Goal: Transaction & Acquisition: Purchase product/service

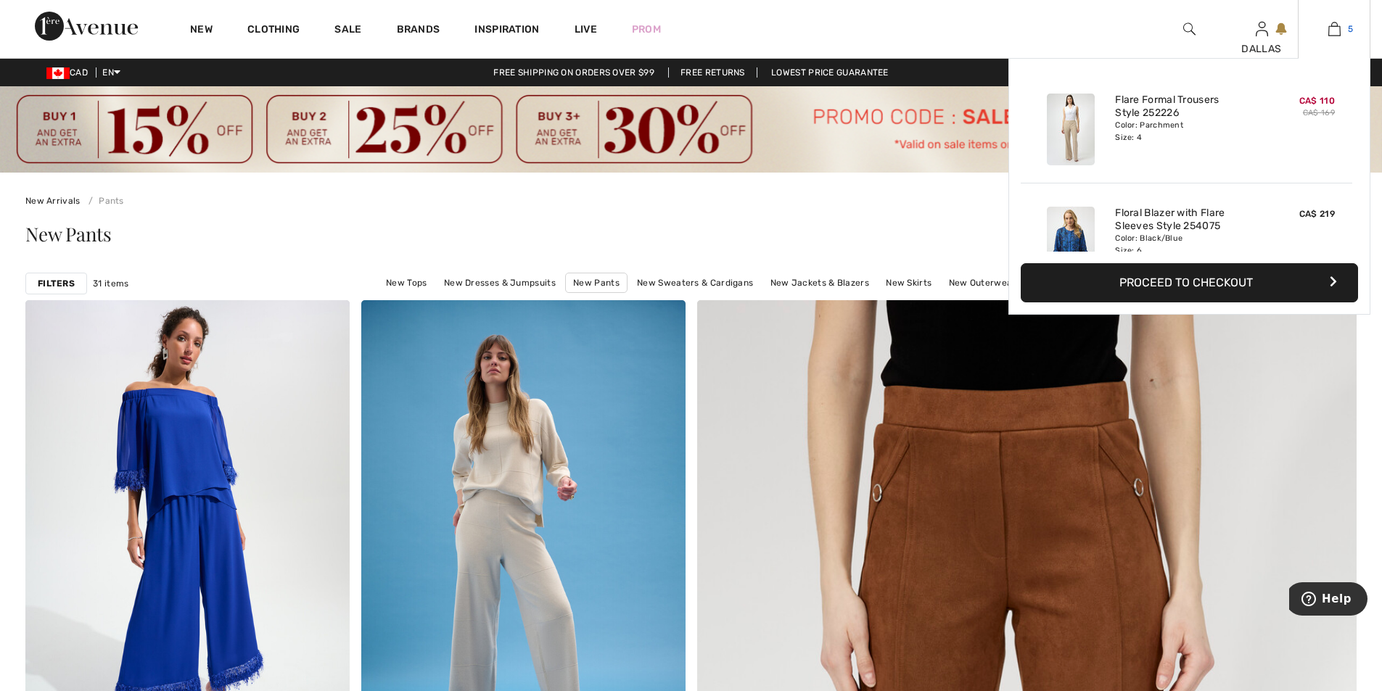
click at [1329, 28] on img at bounding box center [1334, 28] width 12 height 17
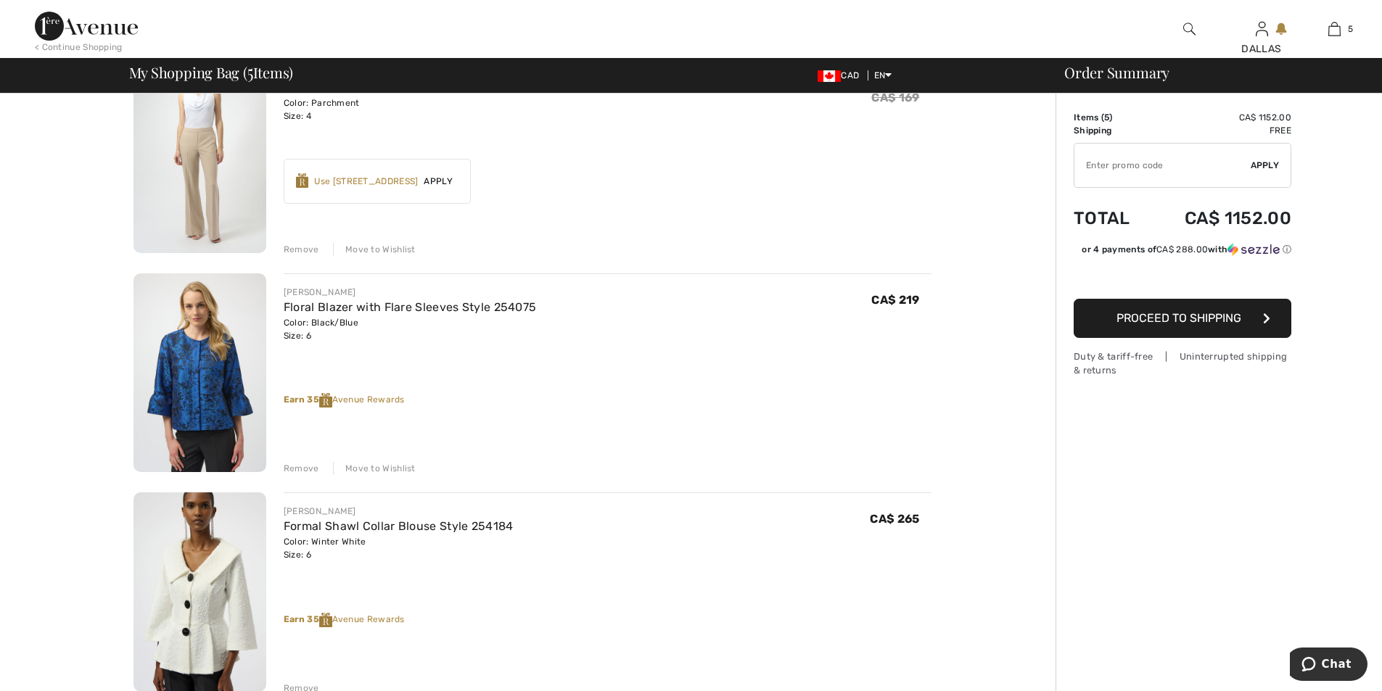
click at [297, 469] on div "Remove" at bounding box center [302, 468] width 36 height 13
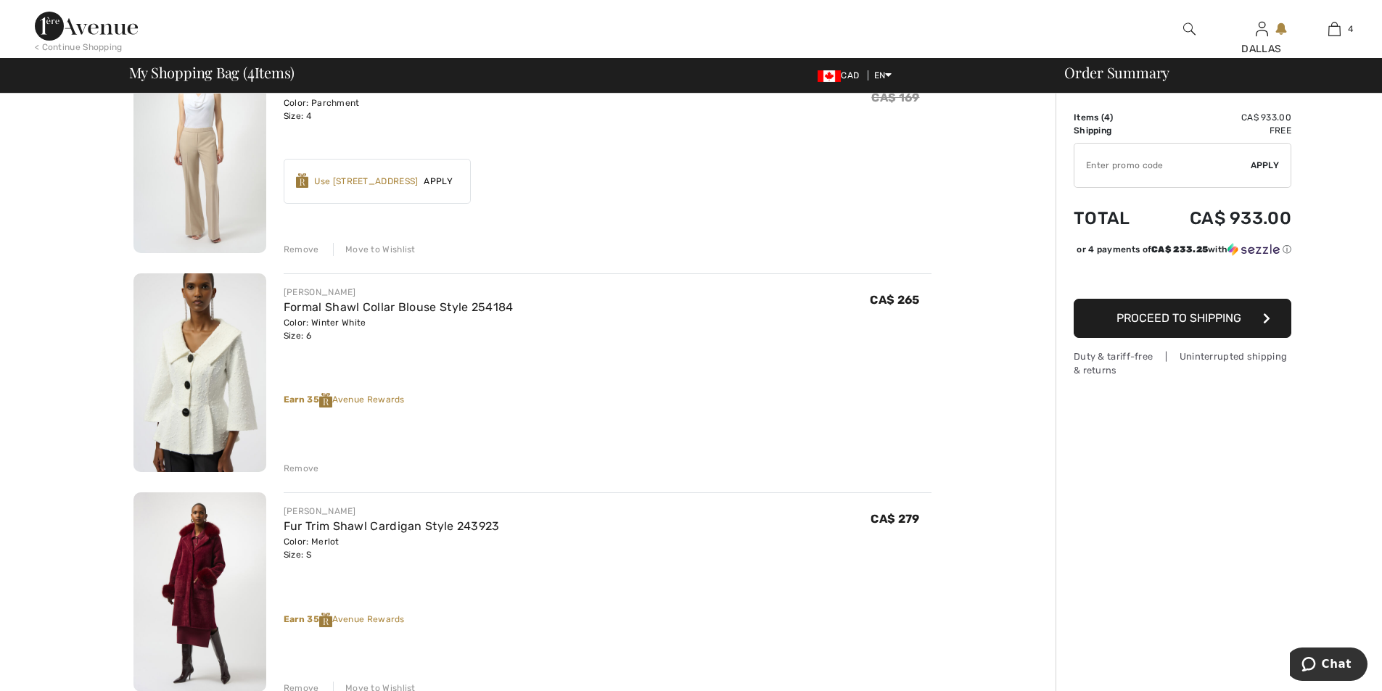
click at [304, 469] on div "Remove" at bounding box center [302, 468] width 36 height 13
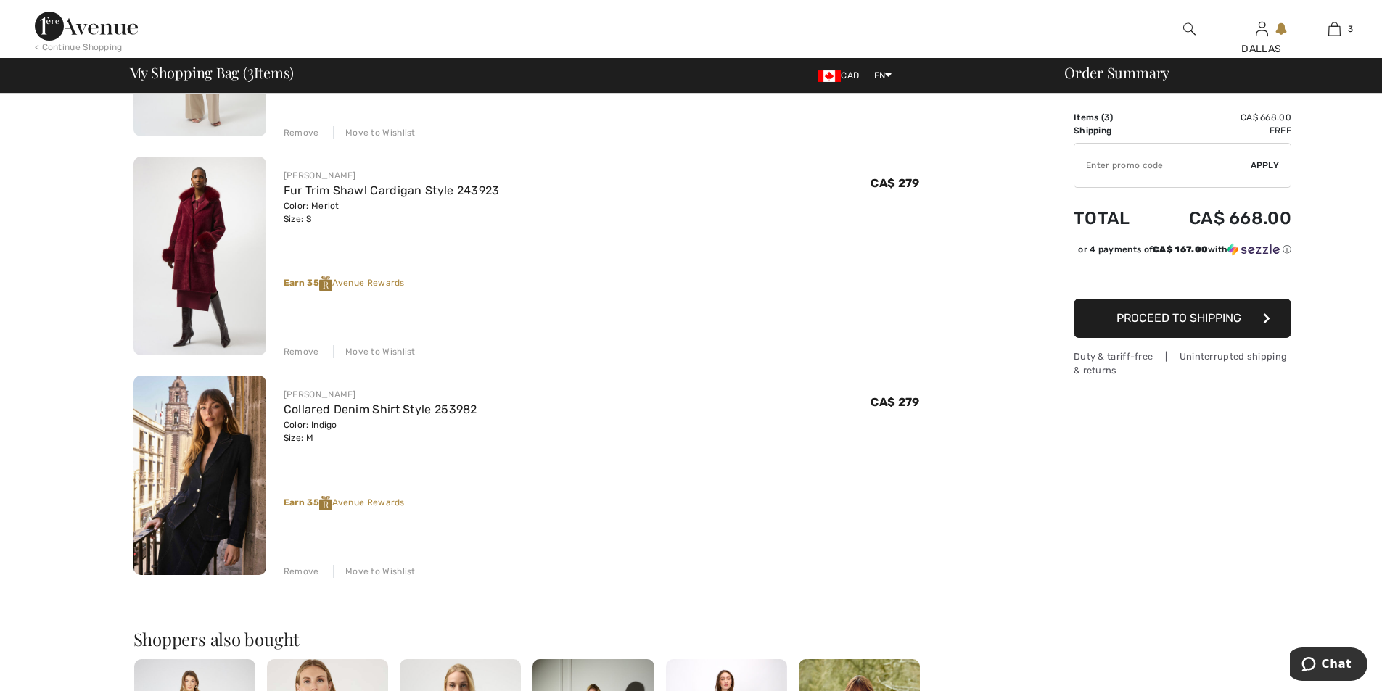
scroll to position [289, 0]
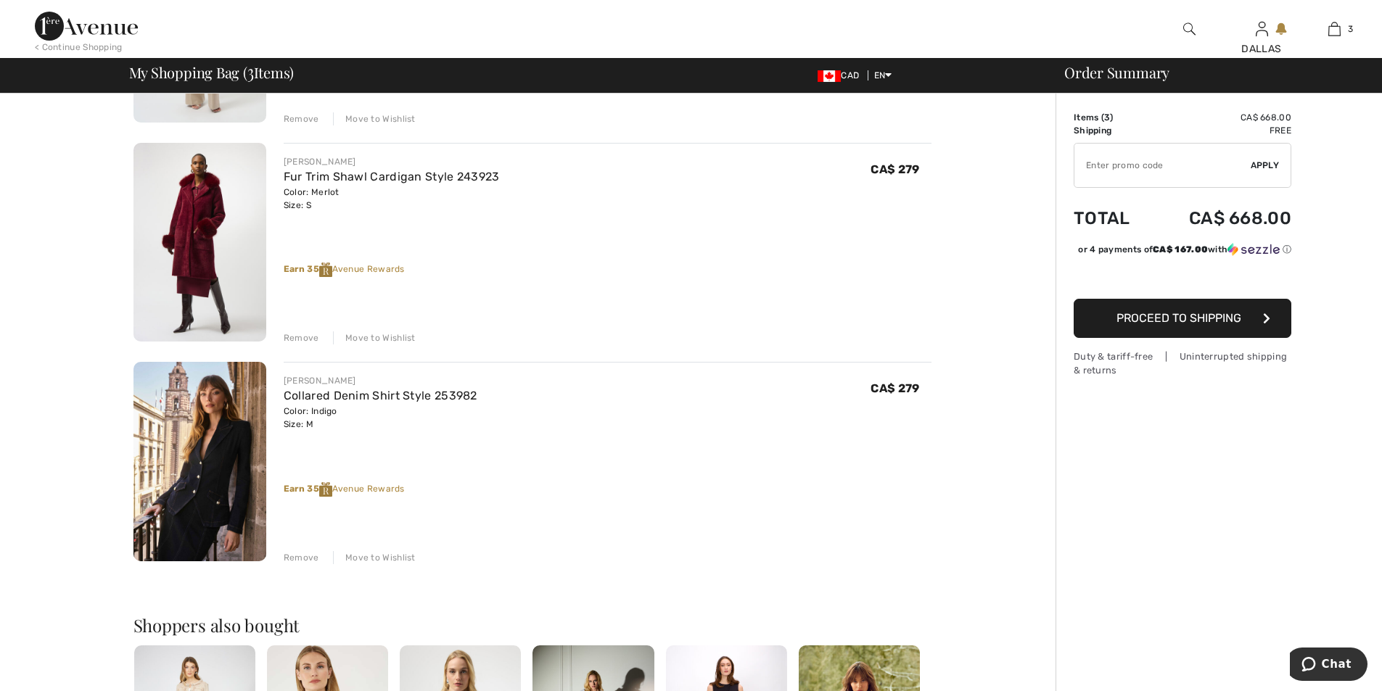
click at [307, 551] on div "Remove" at bounding box center [302, 557] width 36 height 13
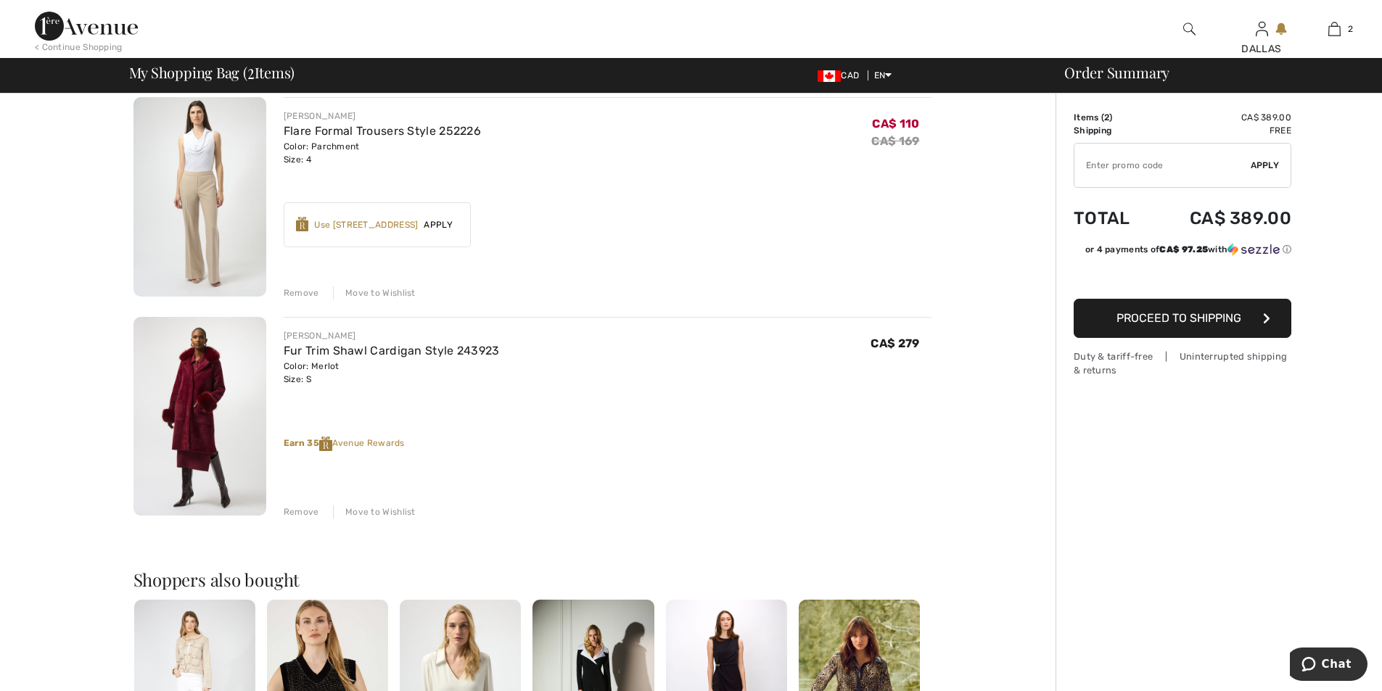
scroll to position [104, 0]
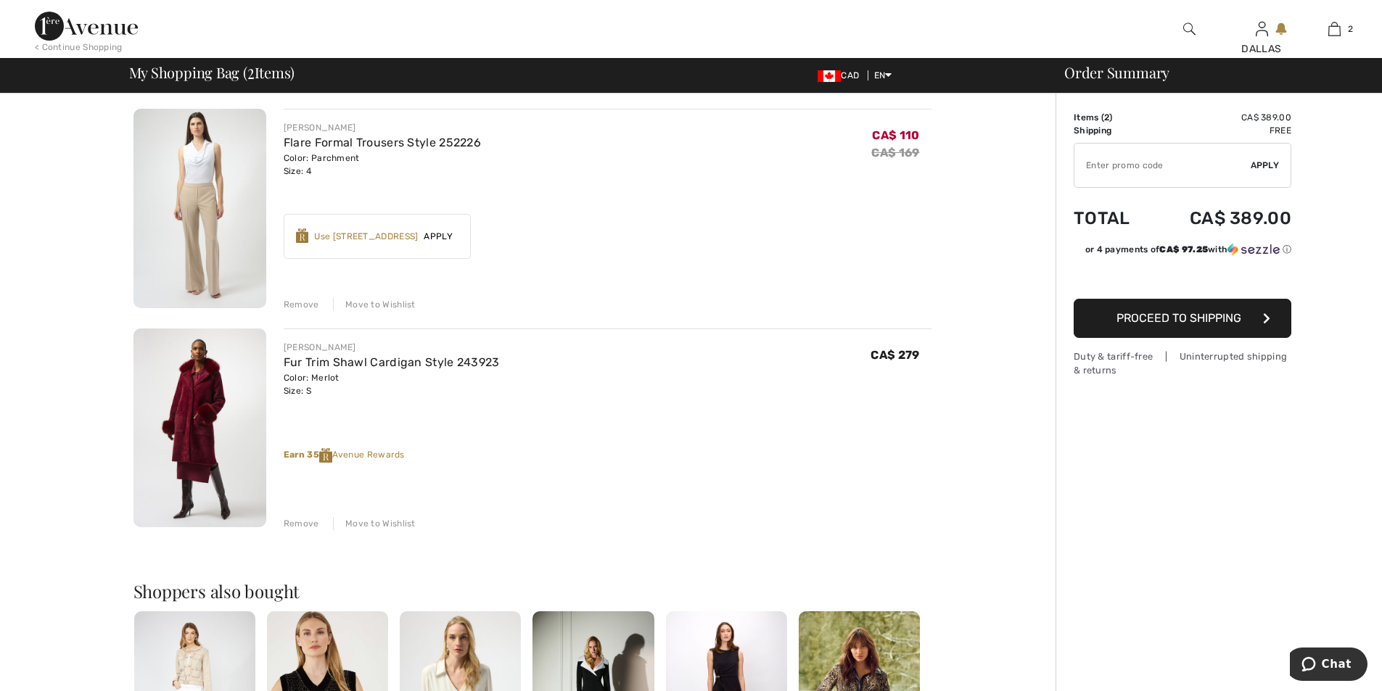
click at [1135, 320] on span "Proceed to Shipping" at bounding box center [1178, 318] width 125 height 14
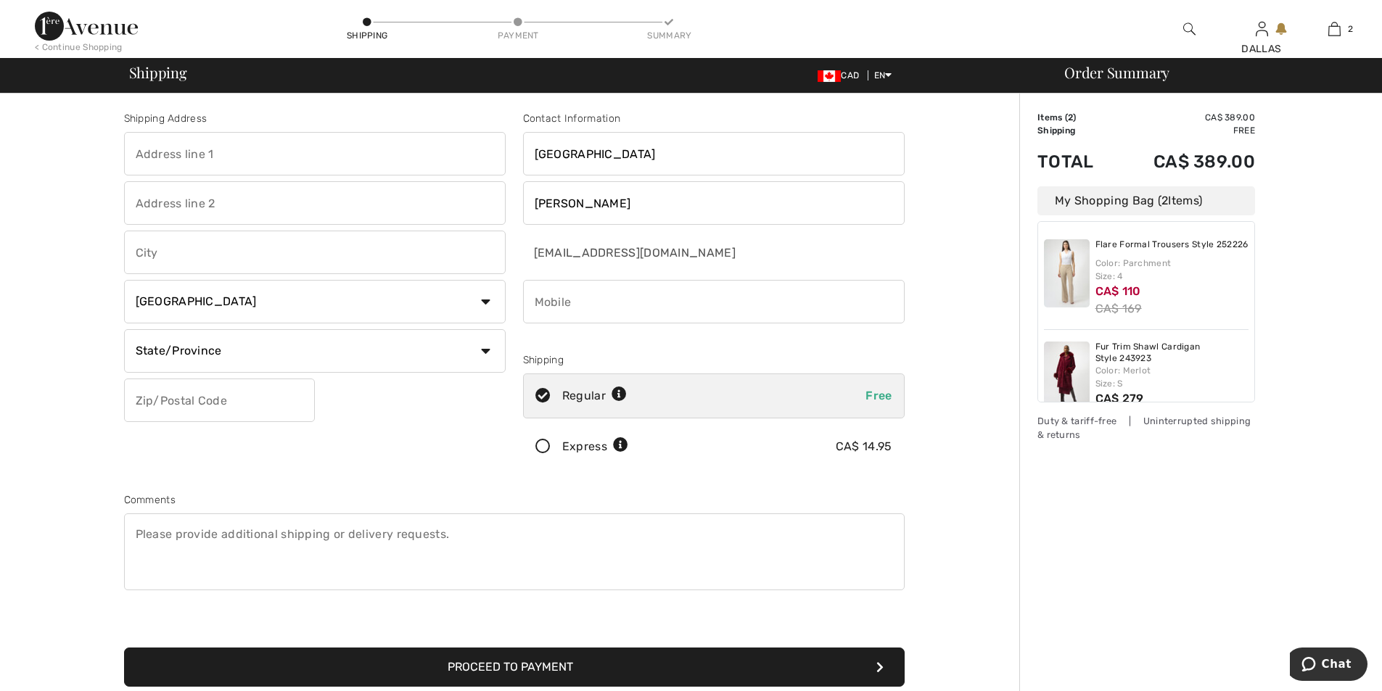
click at [160, 140] on input "text" at bounding box center [315, 154] width 382 height 44
type input "47 Beclin Road"
type input "Mount Pearl"
select select "NL"
type input "A1N 5G4"
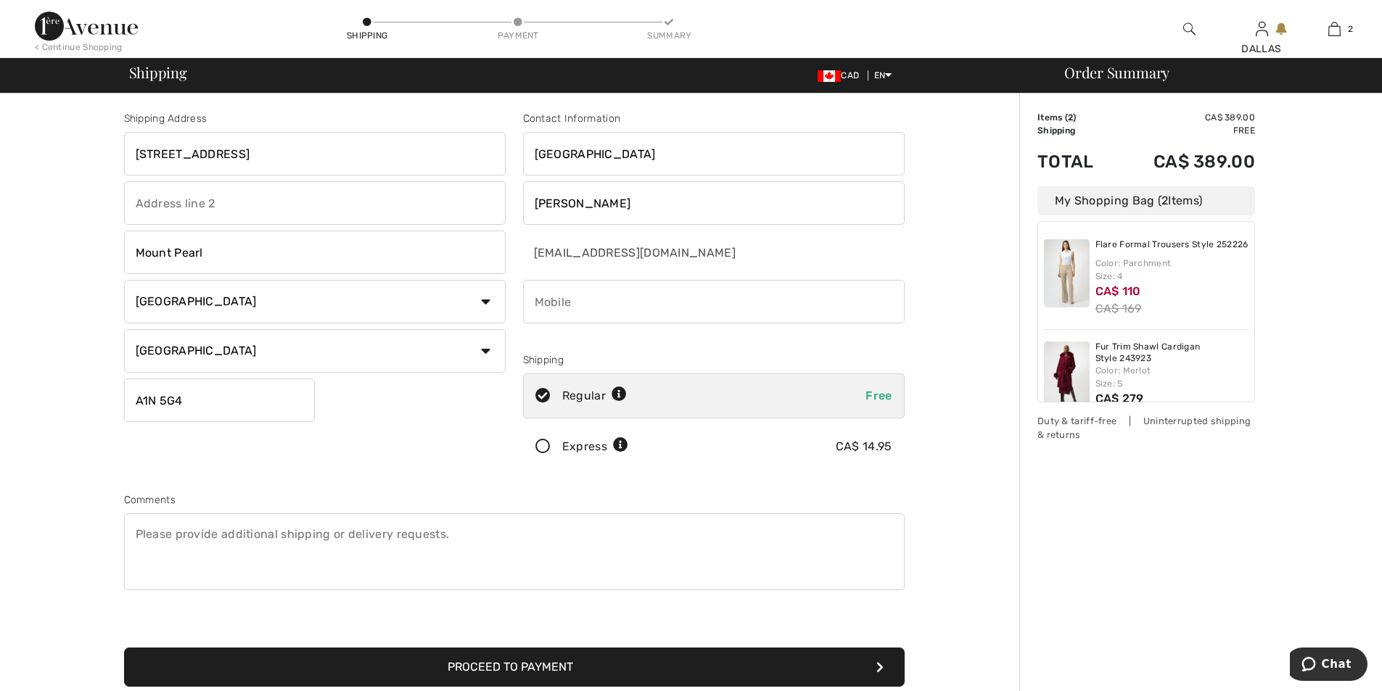
type input "7093643900"
type input "A1N5G4"
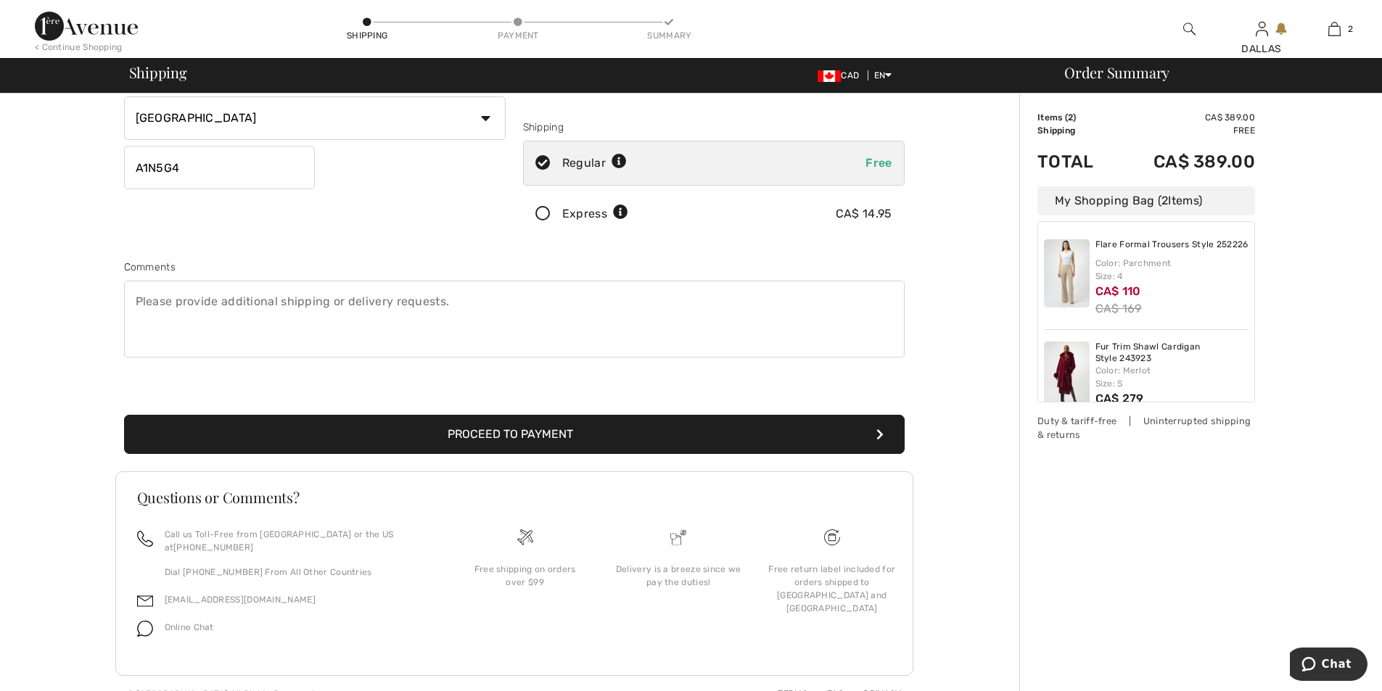
scroll to position [241, 0]
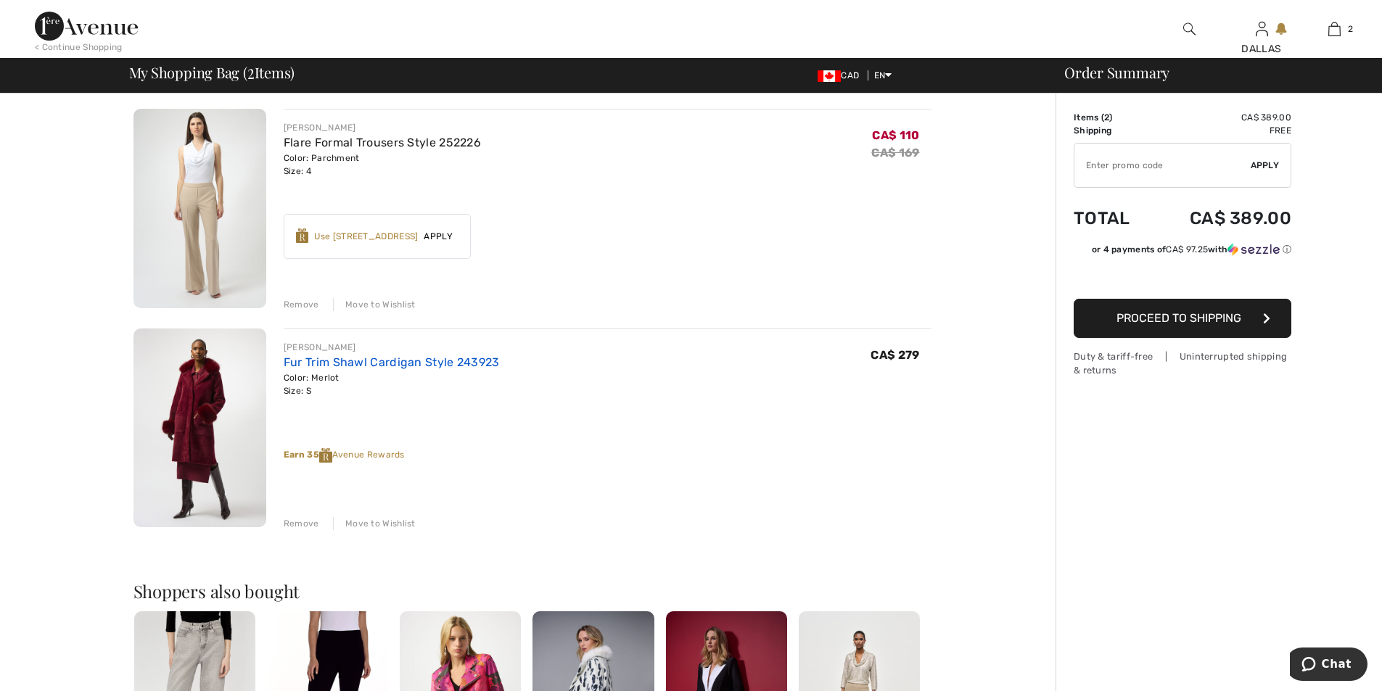
drag, startPoint x: 483, startPoint y: 360, endPoint x: 460, endPoint y: 367, distance: 24.3
click at [460, 367] on link "Fur Trim Shawl Cardigan Style 243923" at bounding box center [392, 362] width 216 height 14
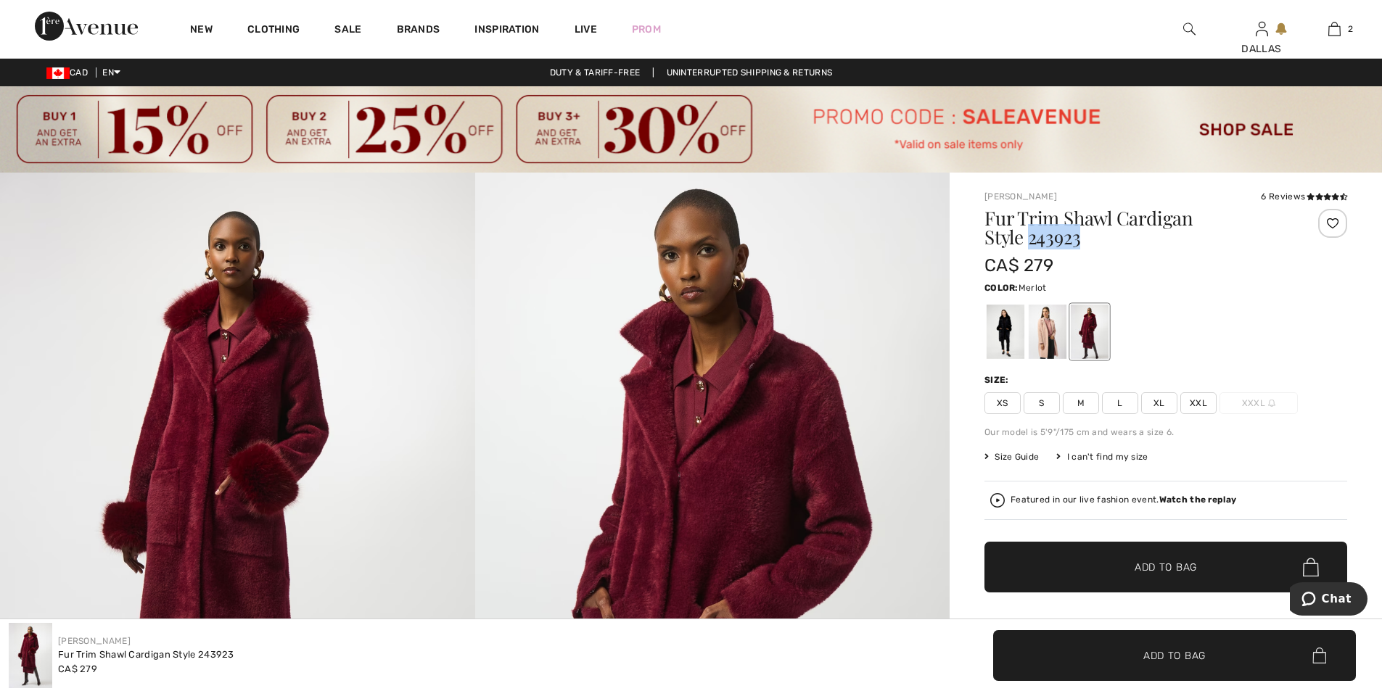
drag, startPoint x: 1032, startPoint y: 238, endPoint x: 1087, endPoint y: 238, distance: 55.1
click at [1087, 238] on h1 "Fur Trim Shawl Cardigan Style 243923" at bounding box center [1135, 228] width 302 height 38
copy h1 "243923"
click at [1189, 31] on img at bounding box center [1189, 28] width 12 height 17
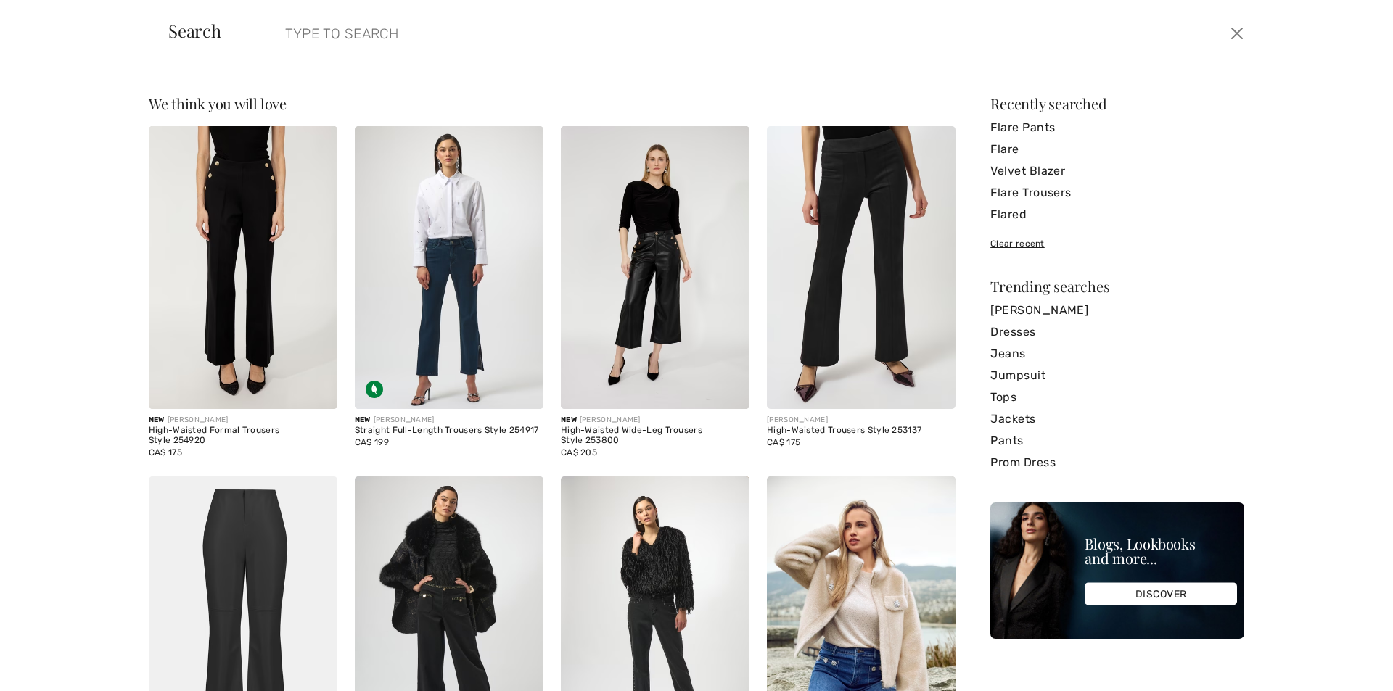
paste input "253188"
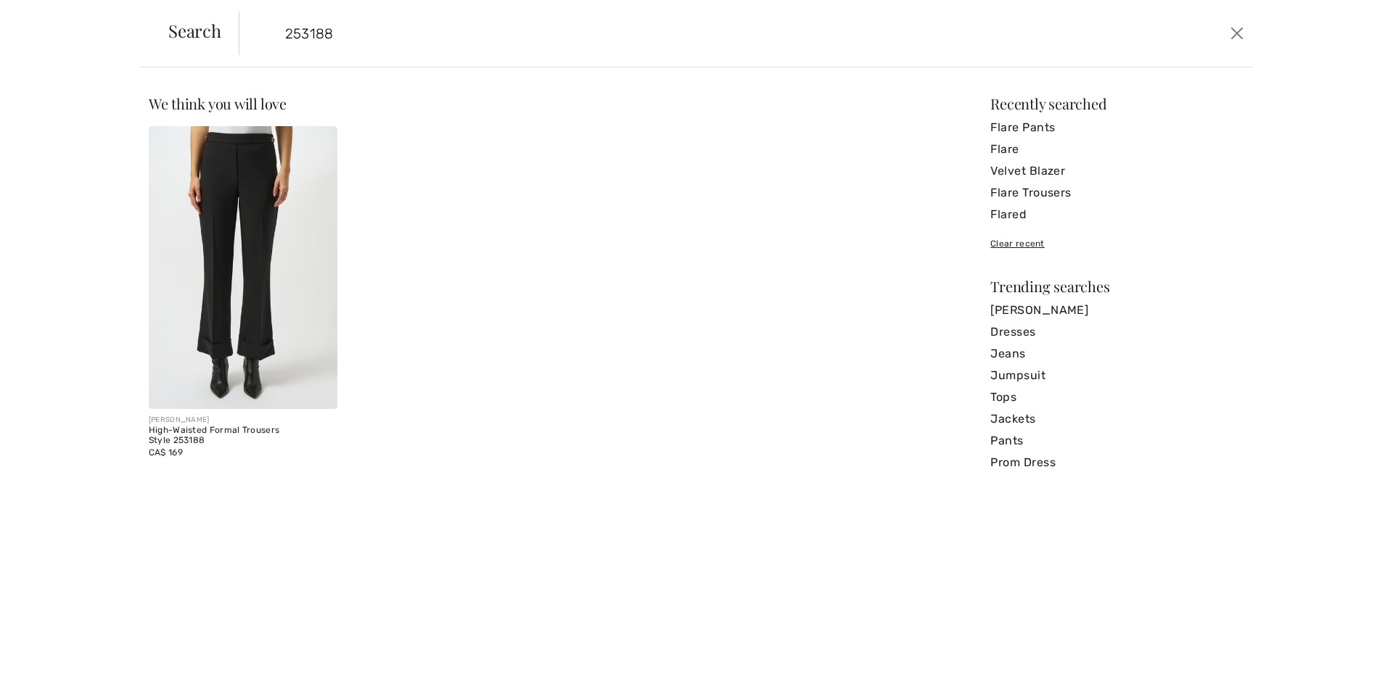
type input "253188"
click at [752, 252] on div "JOSEPH RIBKOFF High-Waisted Formal Trousers Style 253188 CA$ 169" at bounding box center [552, 301] width 824 height 350
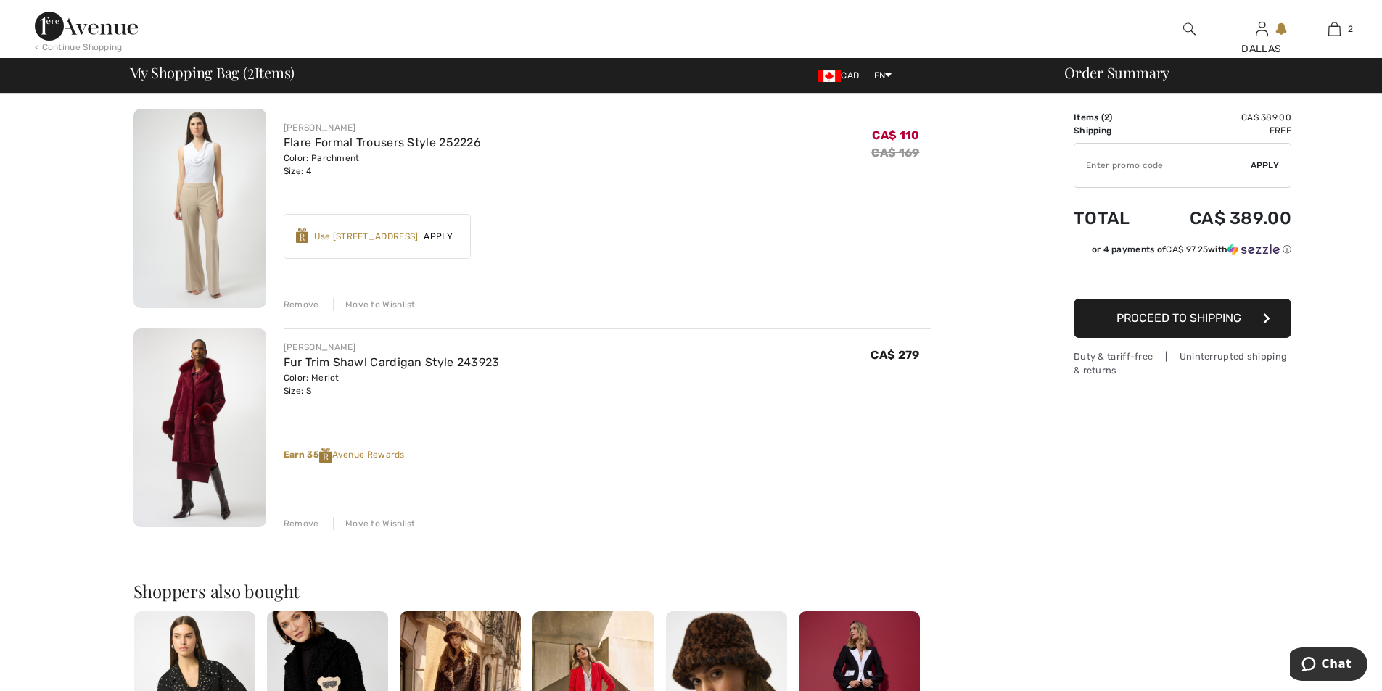
click at [1172, 321] on span "Proceed to Shipping" at bounding box center [1178, 318] width 125 height 14
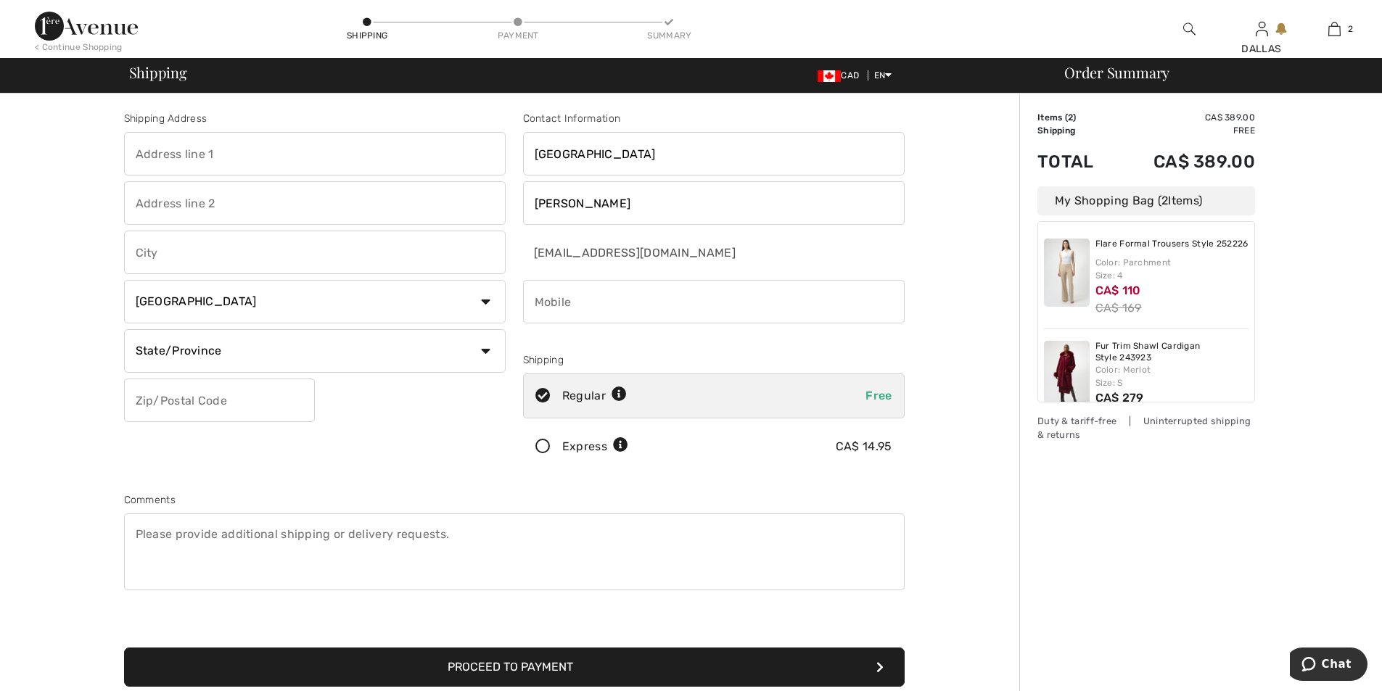
scroll to position [1, 0]
click at [160, 164] on input "text" at bounding box center [315, 154] width 382 height 44
type input "[STREET_ADDRESS]"
type input "Mount Pearl"
select select "NL"
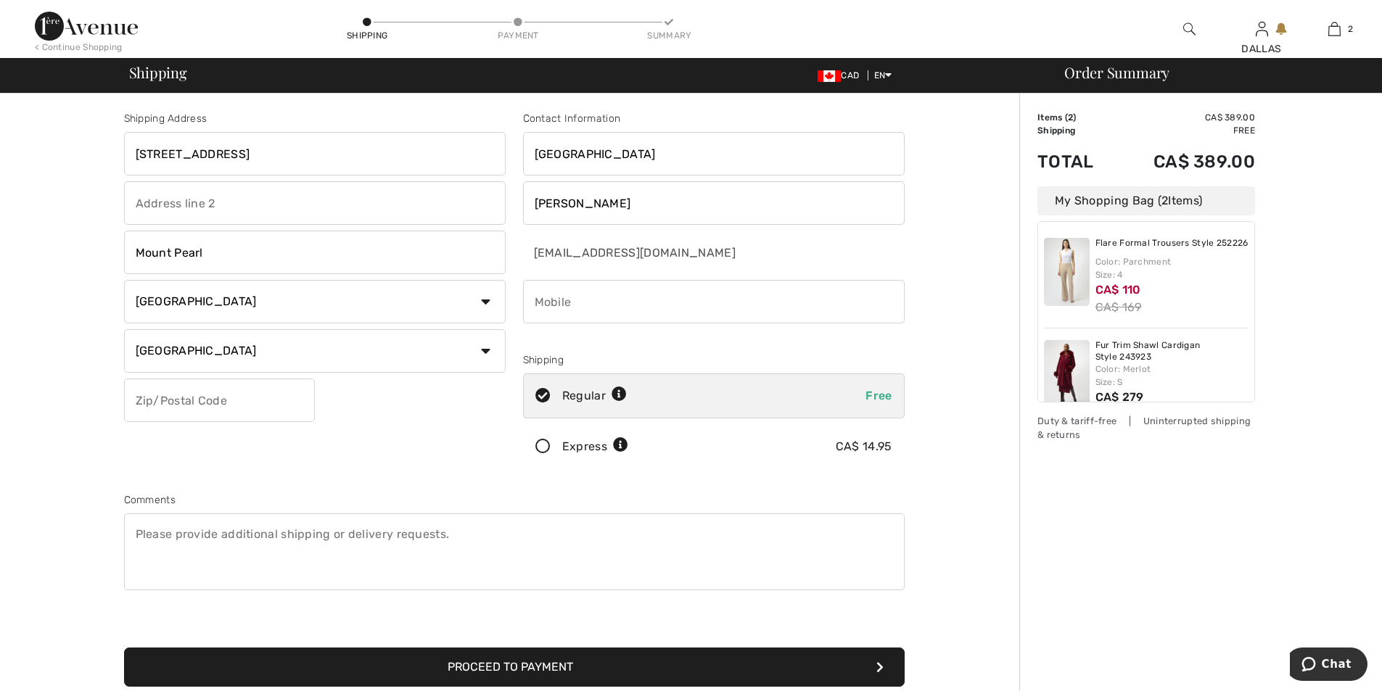
type input "A1N 5G4"
type input "7093643900"
type input "A1N5G4"
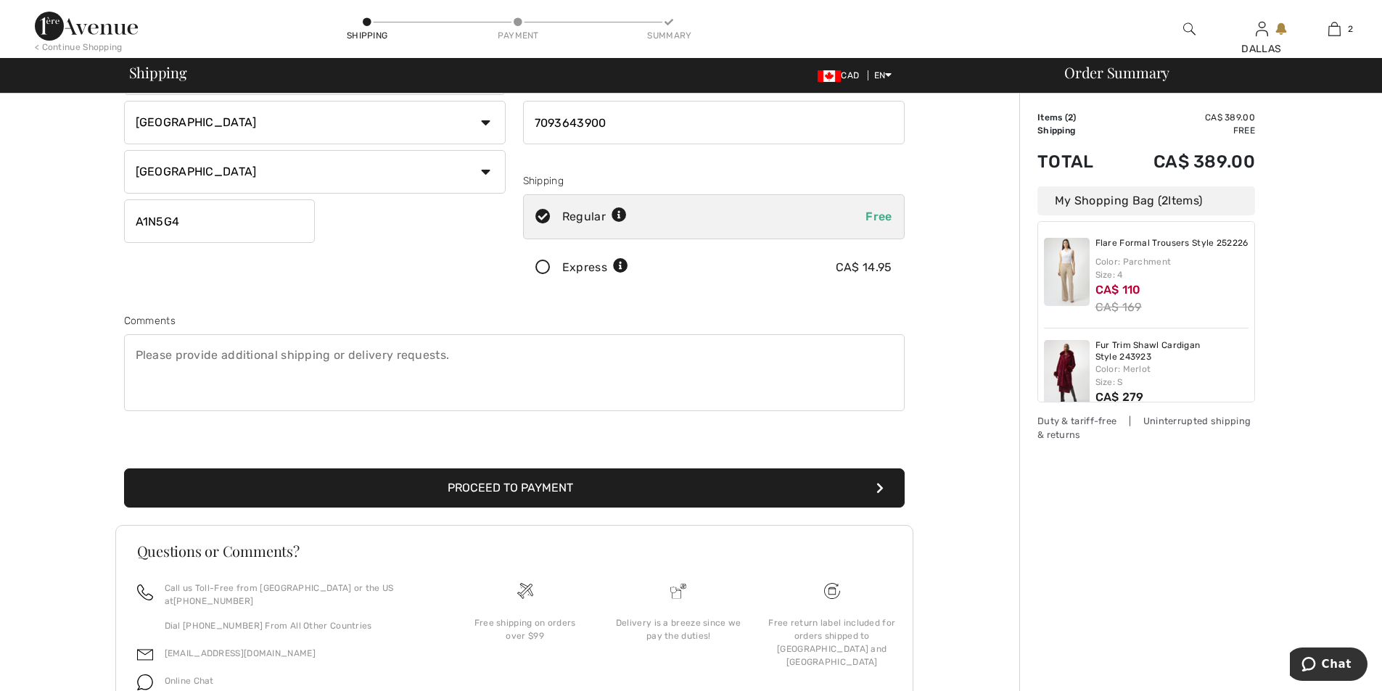
scroll to position [241, 0]
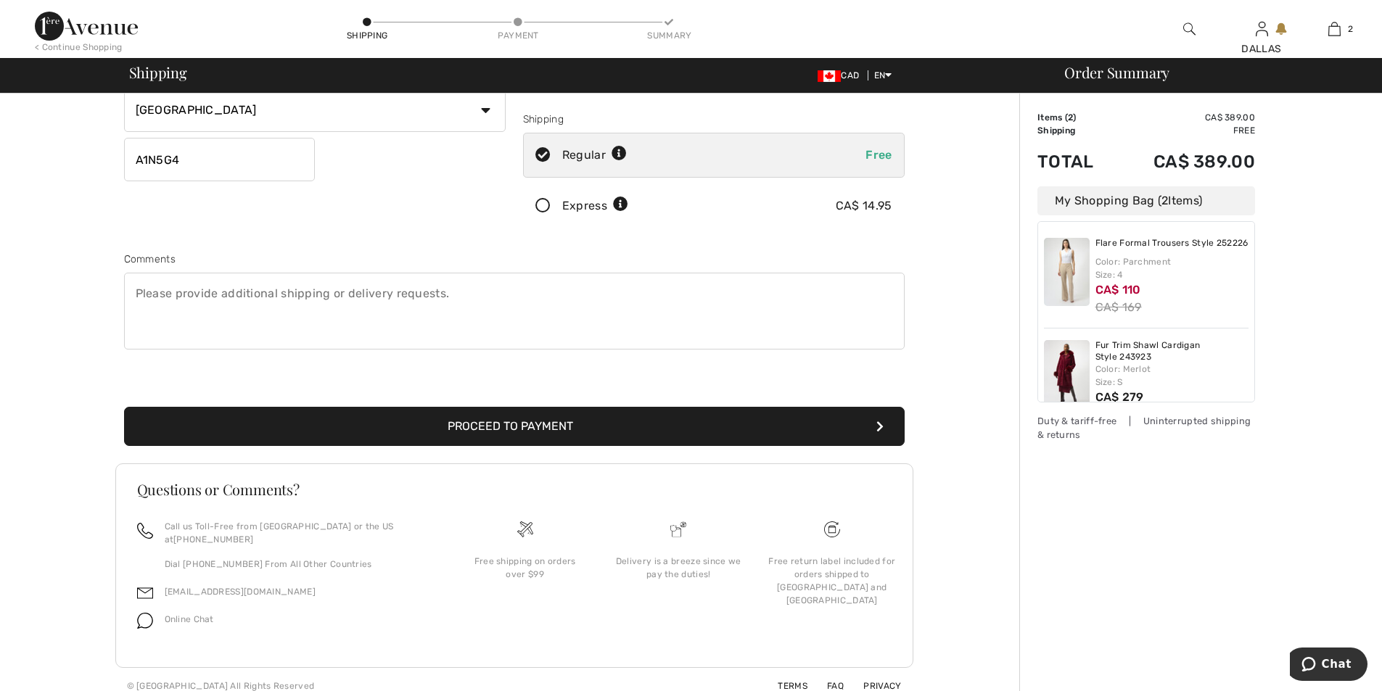
click at [561, 427] on button "Proceed to Payment" at bounding box center [514, 426] width 781 height 39
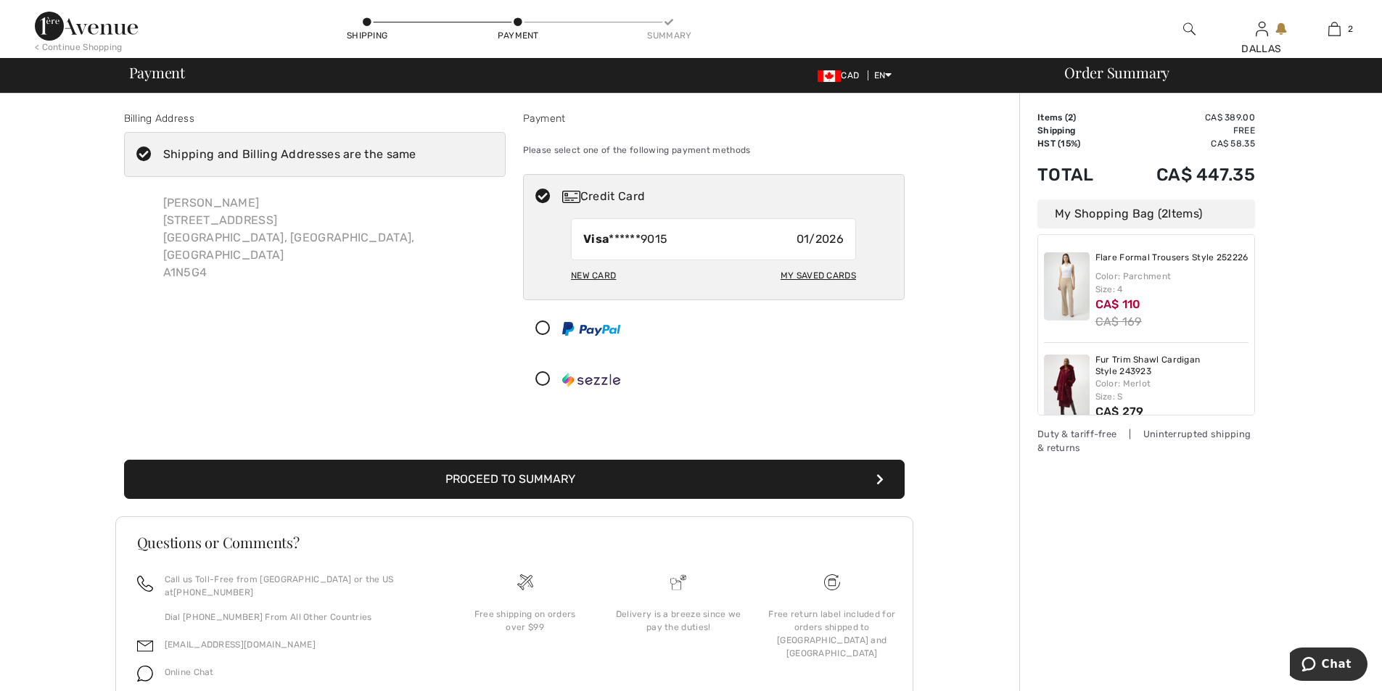
click at [794, 274] on div "My Saved Cards" at bounding box center [818, 275] width 75 height 25
radio input "true"
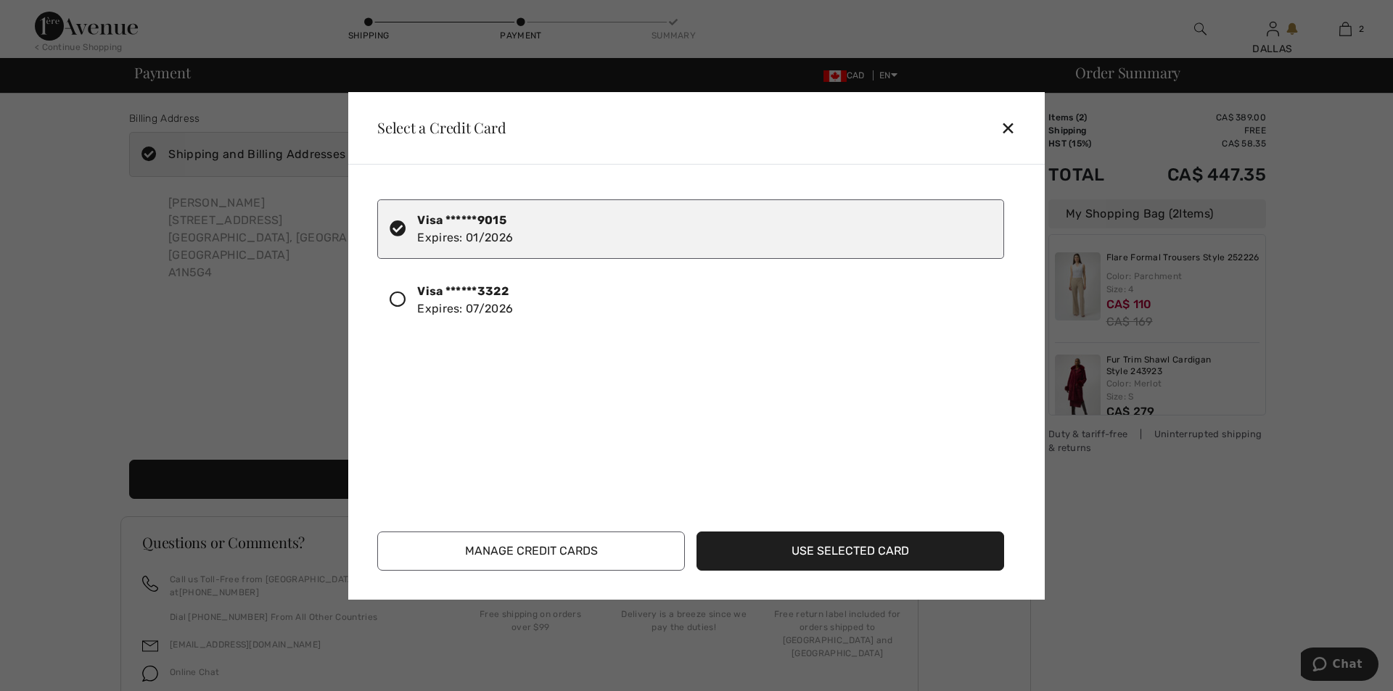
click at [521, 296] on div "Visa ******3322 Expires: [CREDIT_CARD_DATA]" at bounding box center [690, 300] width 627 height 59
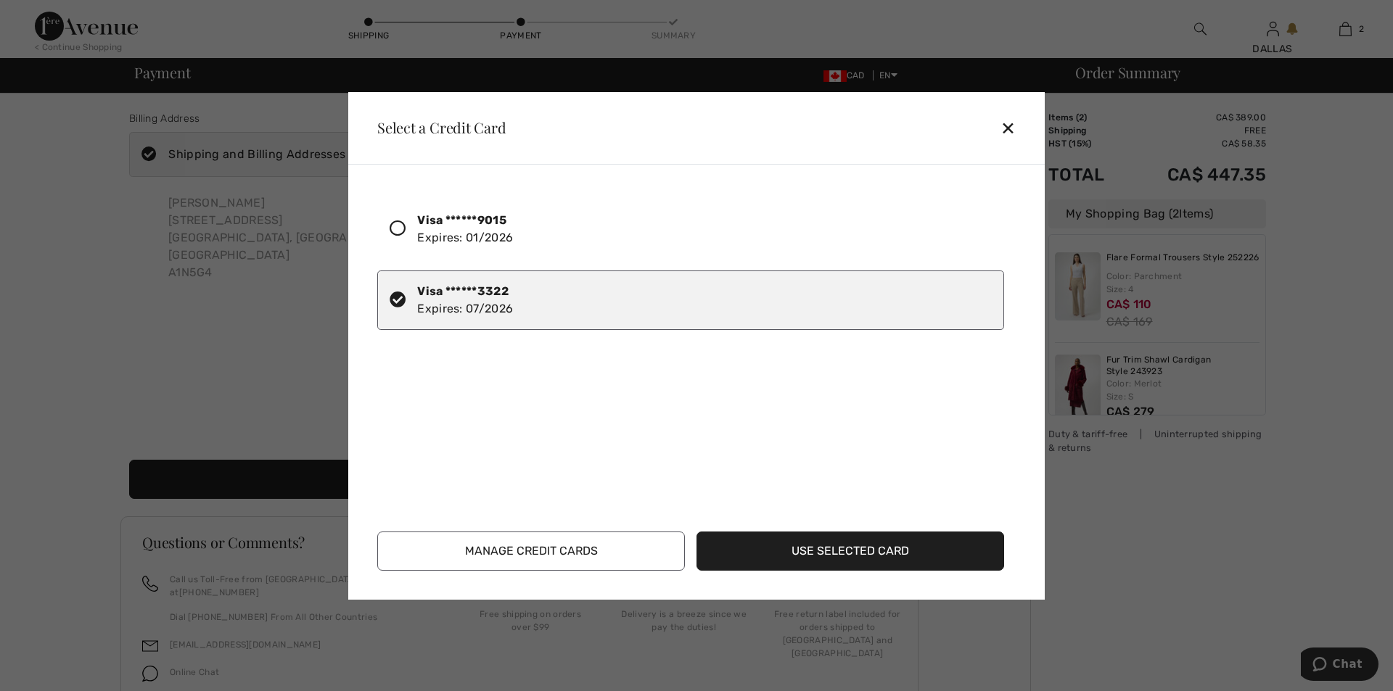
click at [812, 546] on button "Use Selected Card" at bounding box center [850, 551] width 308 height 39
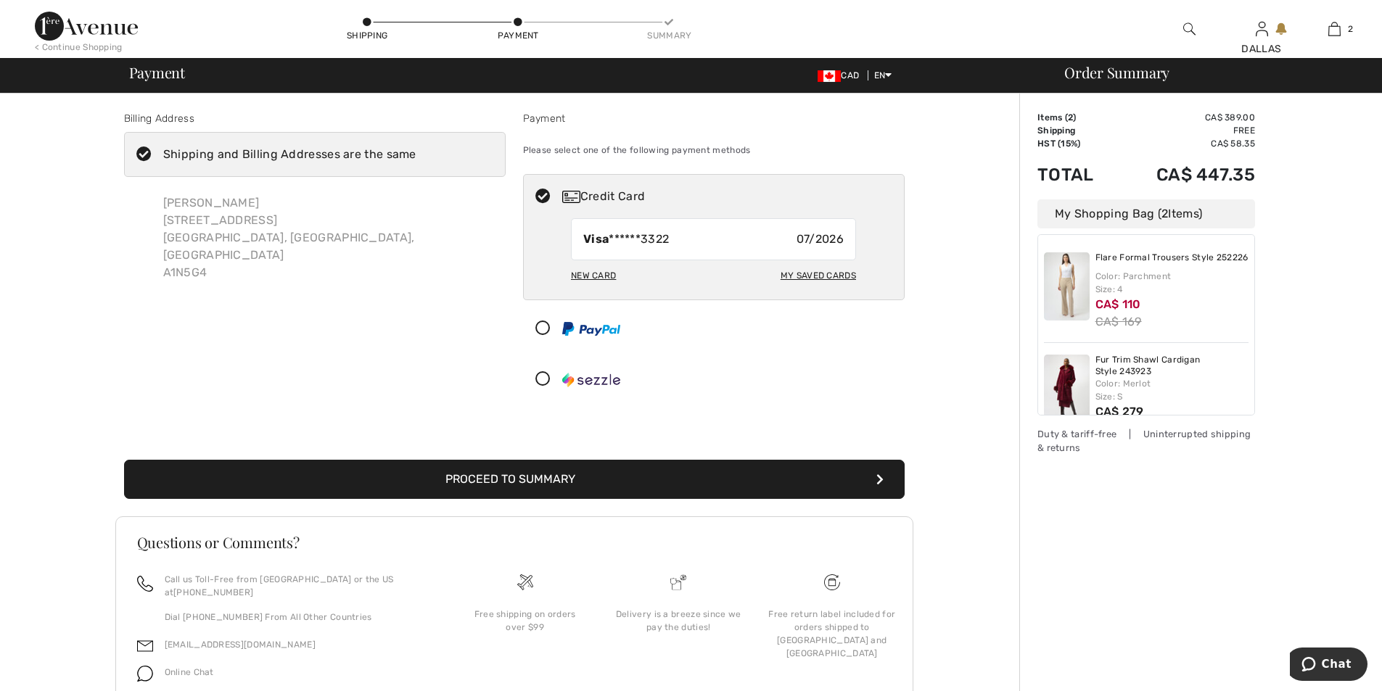
click at [551, 481] on button "Proceed to Summary" at bounding box center [514, 479] width 781 height 39
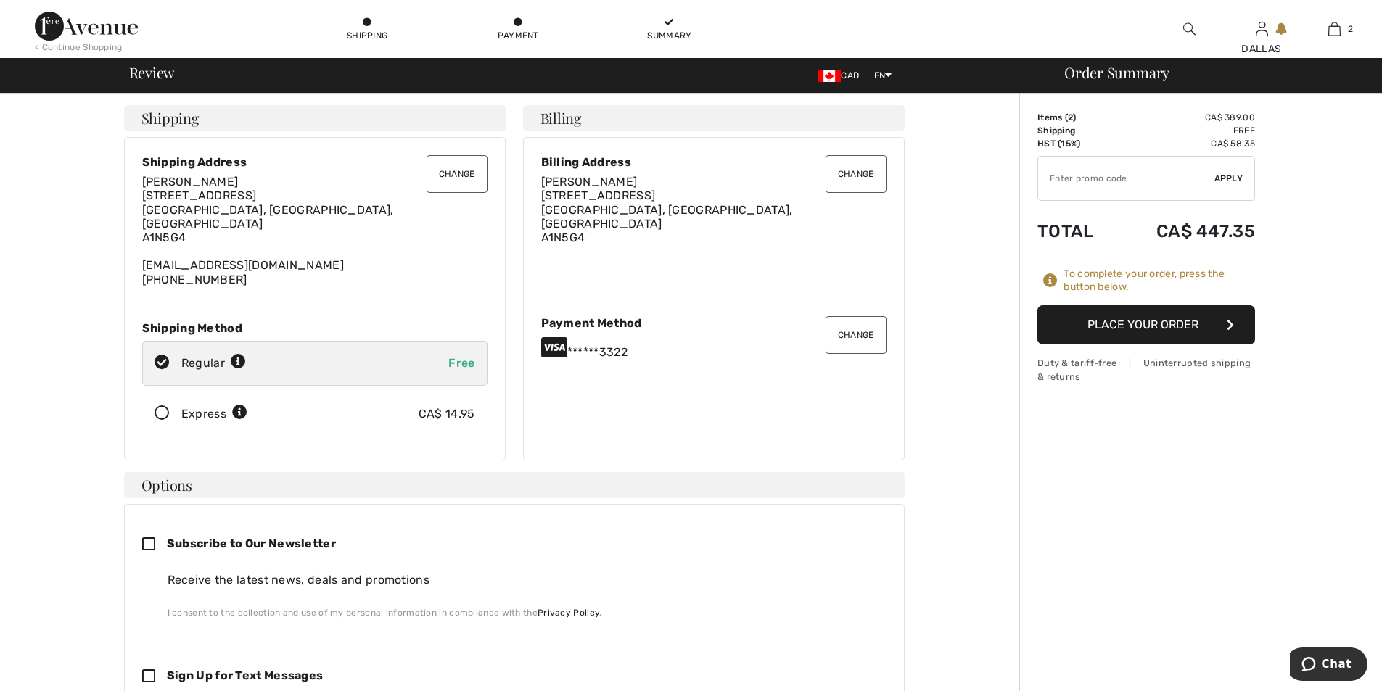
click at [870, 179] on button "Change" at bounding box center [856, 174] width 61 height 38
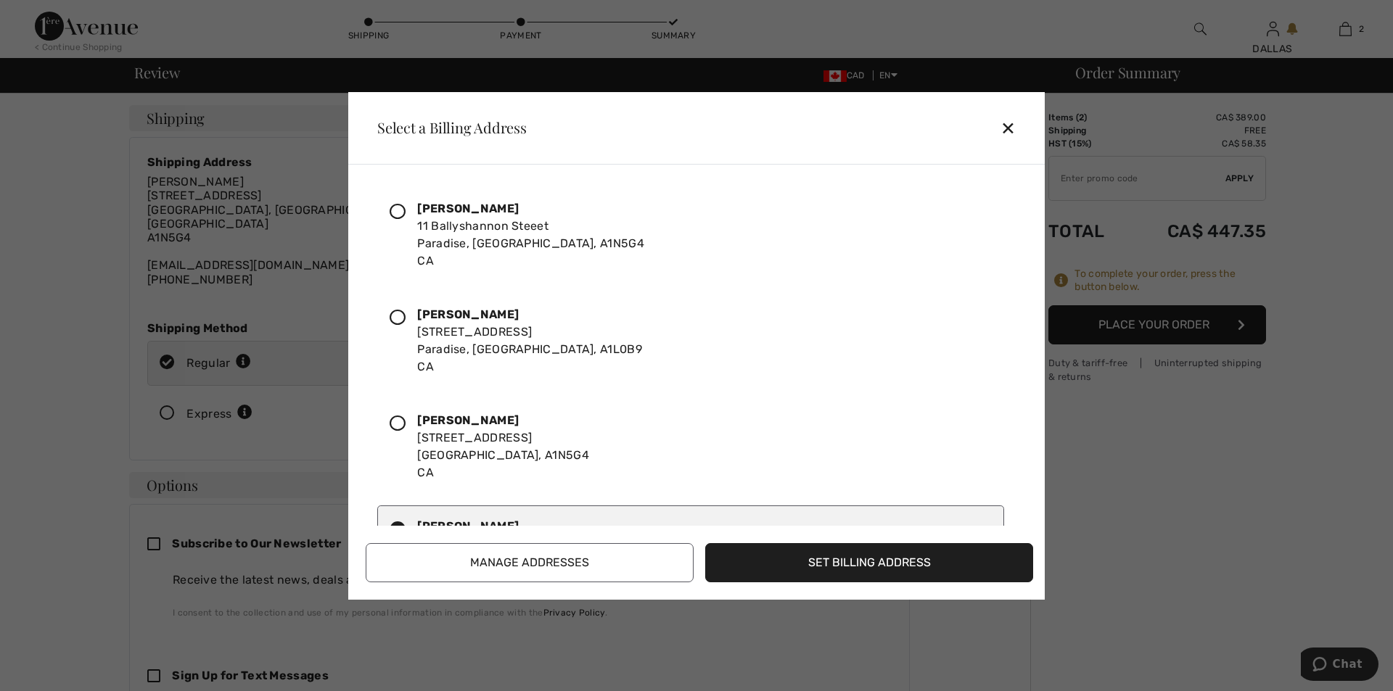
click at [393, 313] on icon at bounding box center [398, 318] width 16 height 16
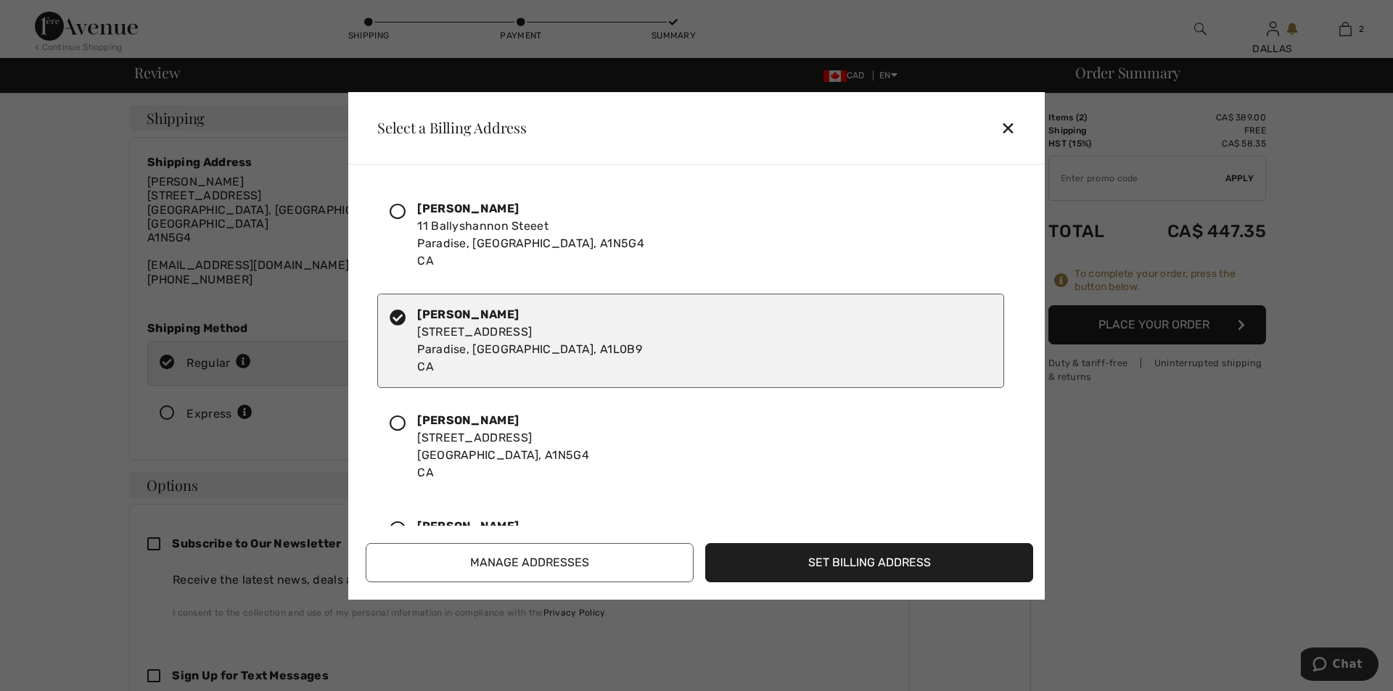
click at [850, 561] on button "Set Billing Address" at bounding box center [869, 562] width 328 height 39
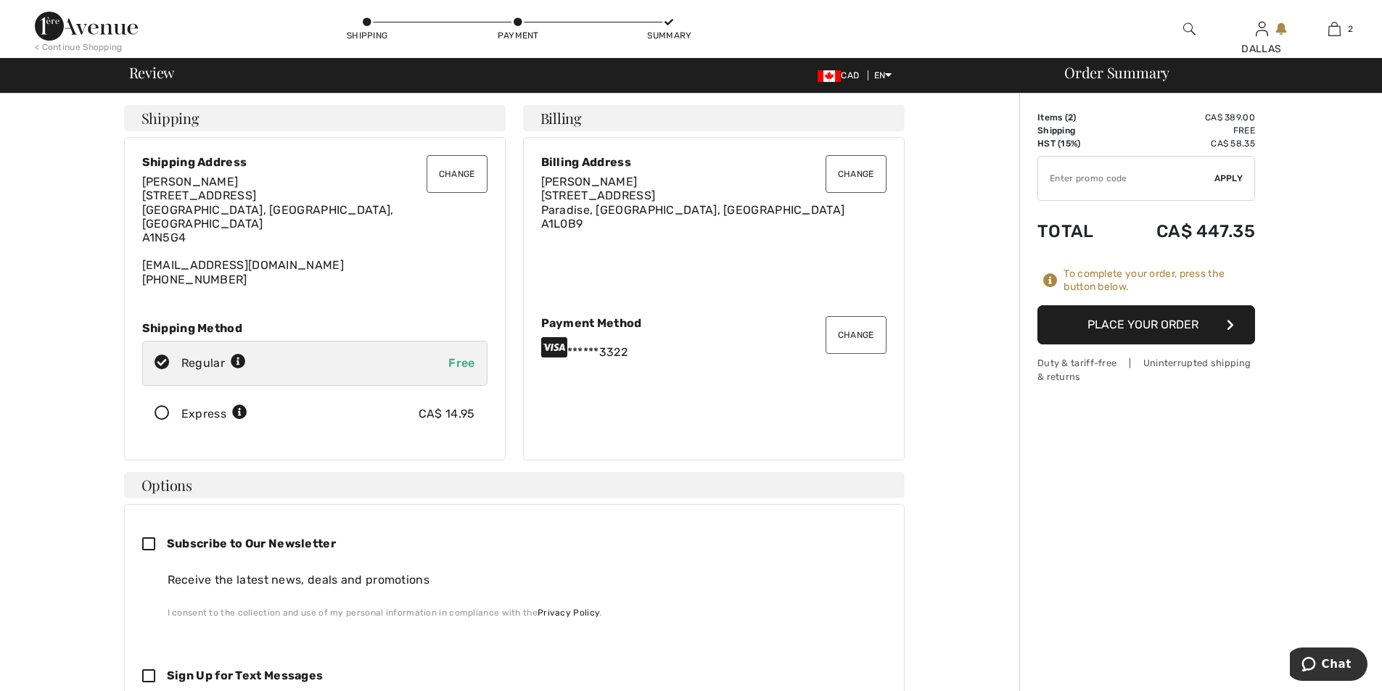
click at [1163, 320] on button "Place Your Order" at bounding box center [1146, 324] width 218 height 39
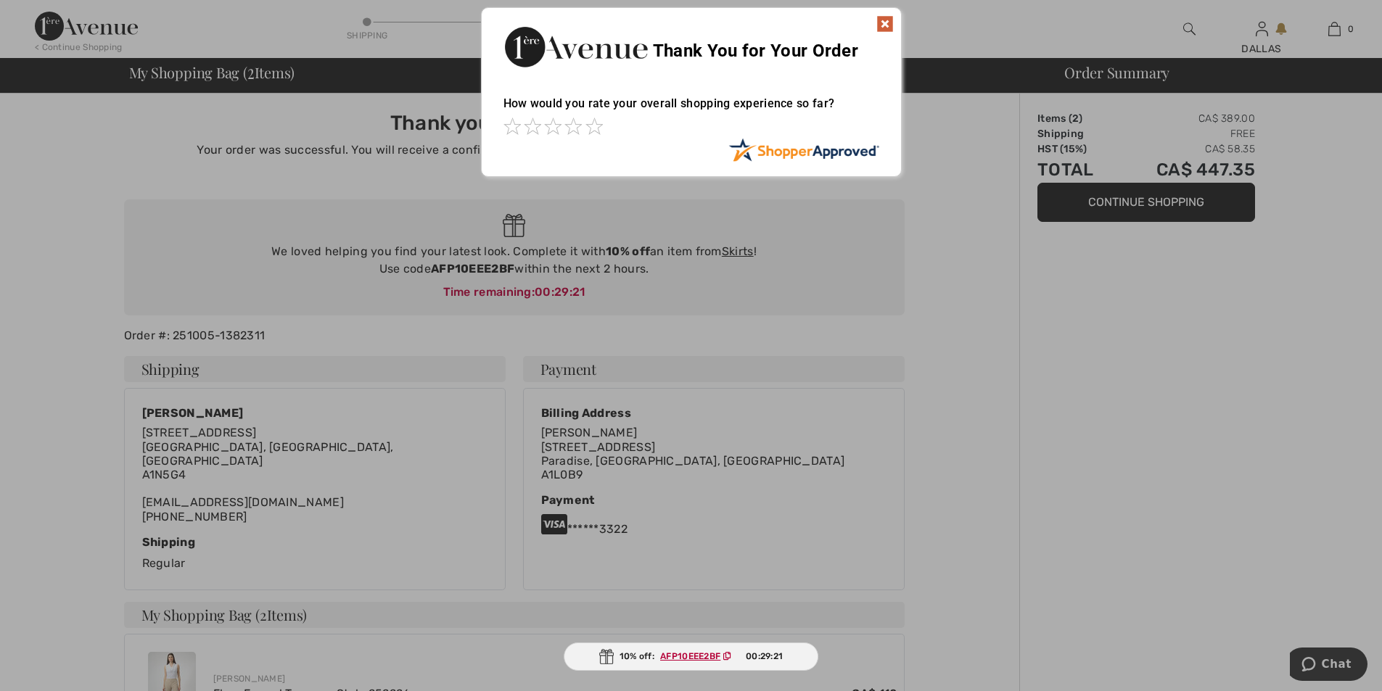
click at [880, 22] on img at bounding box center [884, 23] width 17 height 17
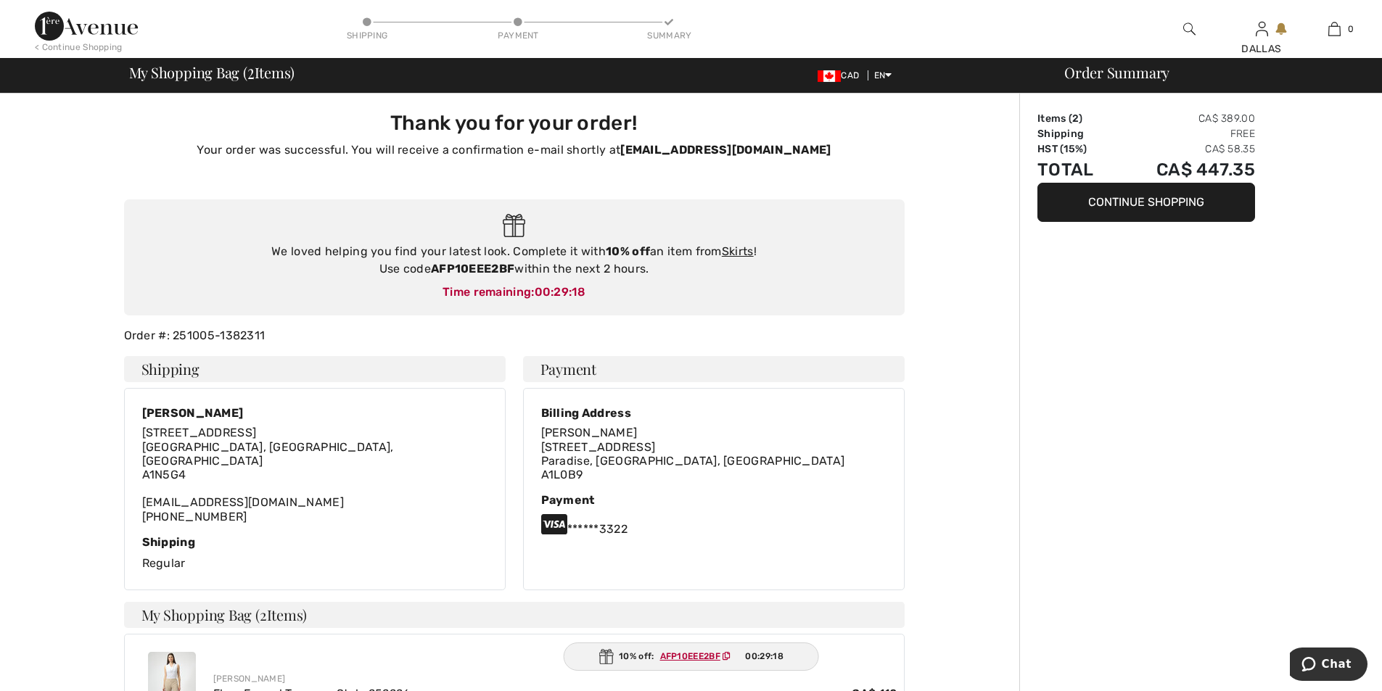
click at [66, 25] on img at bounding box center [86, 26] width 103 height 29
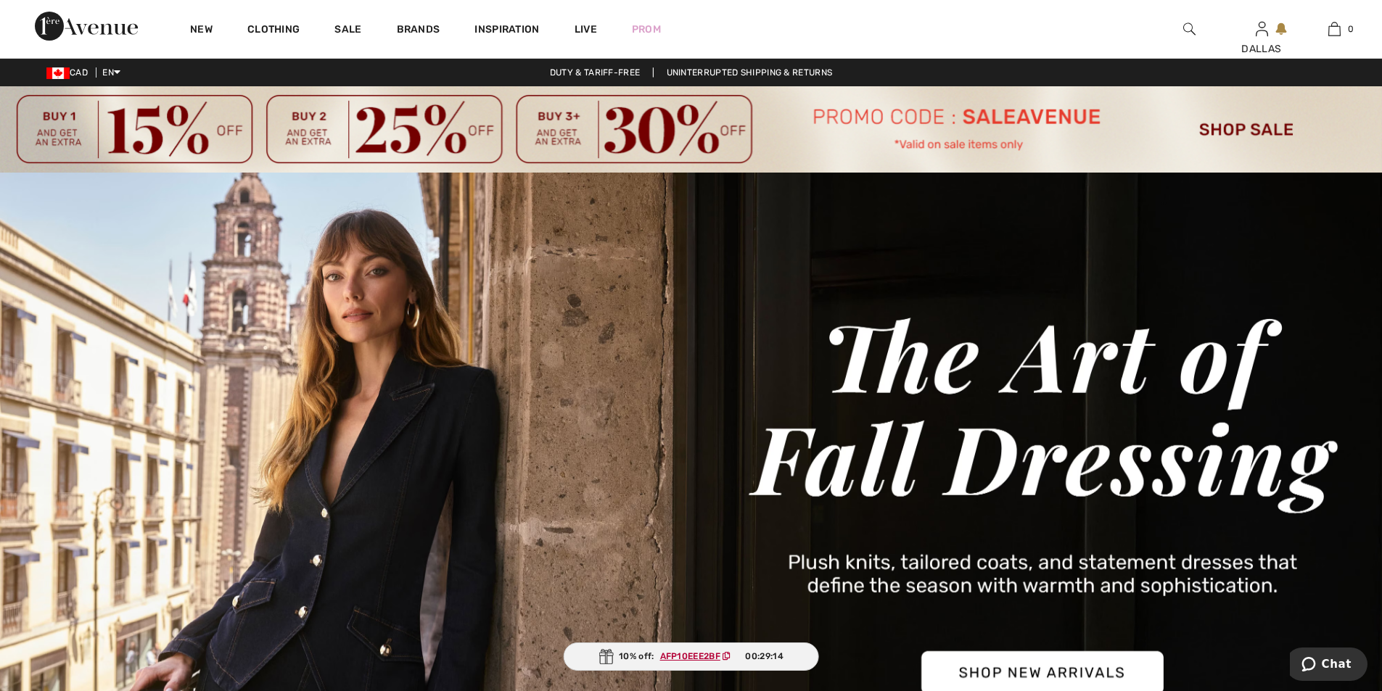
click at [1188, 27] on img at bounding box center [1189, 28] width 12 height 17
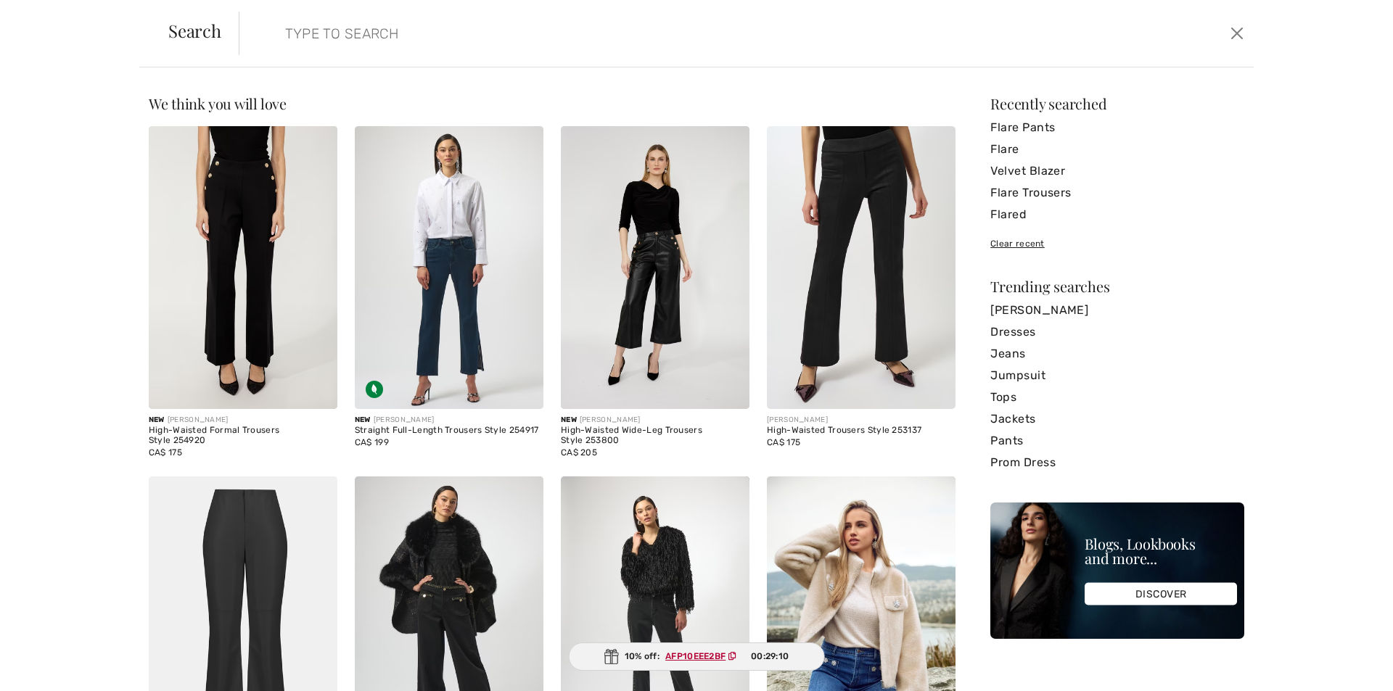
paste input "193198"
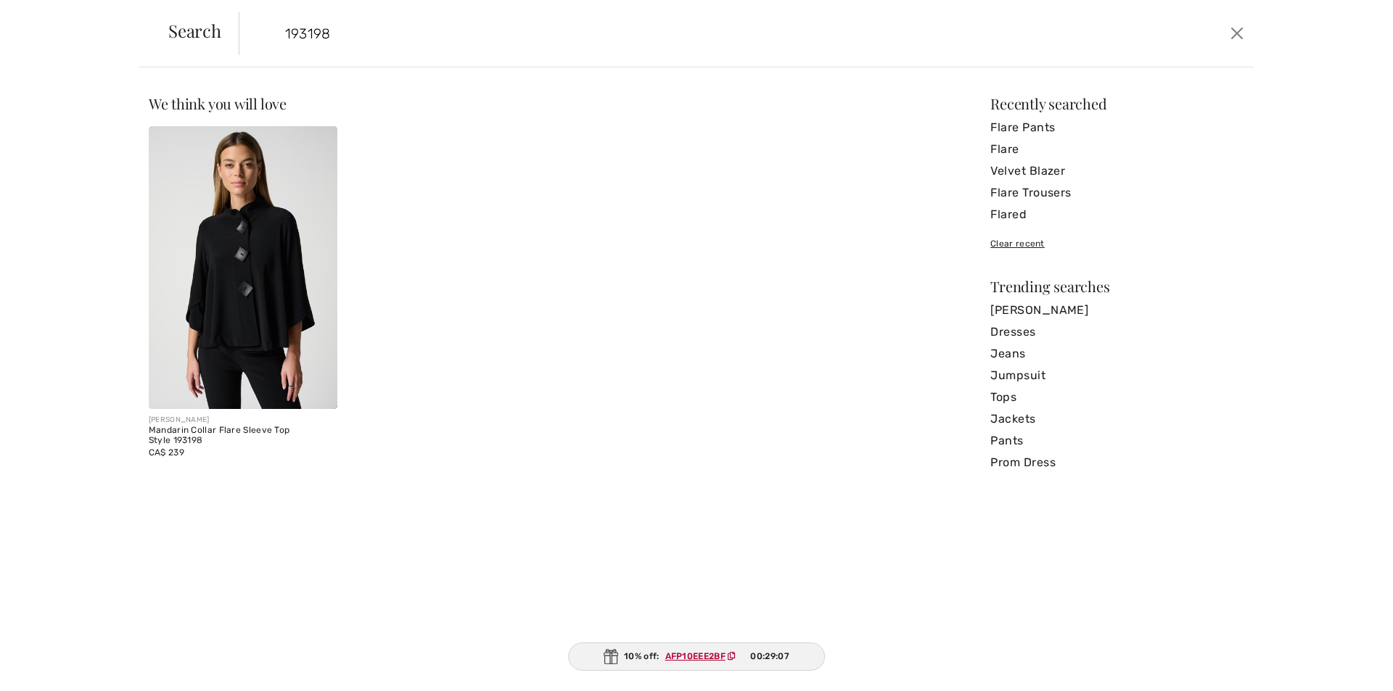
type input "193198"
click at [254, 221] on img at bounding box center [243, 267] width 189 height 283
